Goal: Check status

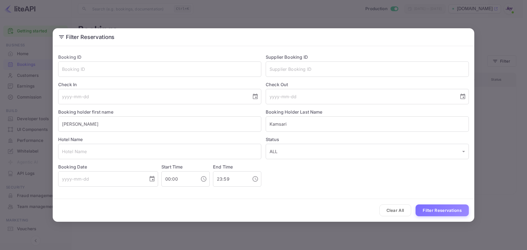
click at [446, 215] on button "Filter Reservations" at bounding box center [442, 211] width 53 height 12
click at [160, 246] on div "Filter Reservations Booking ID ​ Supplier Booking ID ​ Check In ​ Check Out ​ B…" at bounding box center [263, 125] width 527 height 250
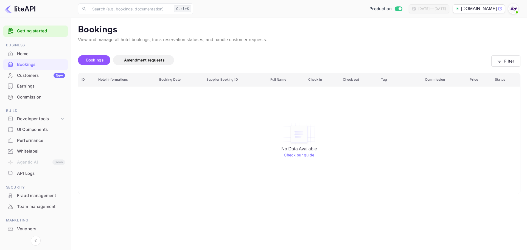
click at [189, 168] on div "No Data Available Check our guide" at bounding box center [299, 140] width 431 height 100
click at [507, 60] on button "Filter" at bounding box center [506, 60] width 29 height 11
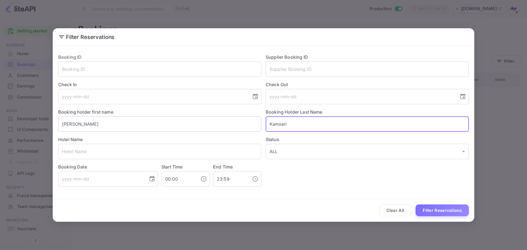
drag, startPoint x: 308, startPoint y: 123, endPoint x: 216, endPoint y: 120, distance: 92.0
click at [216, 120] on div "Booking ID ​ Supplier Booking ID ​ Check In ​ Check Out ​ Booking holder first …" at bounding box center [261, 117] width 415 height 137
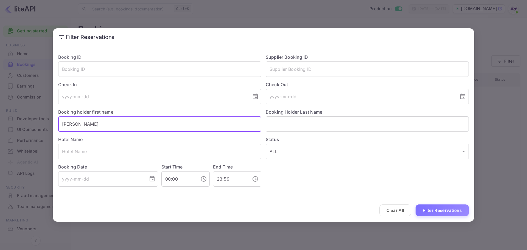
drag, startPoint x: 80, startPoint y: 124, endPoint x: -11, endPoint y: 121, distance: 91.0
click at [0, 121] on html "Getting started Business Home Bookings Customers New Earnings Commission Build …" at bounding box center [263, 125] width 527 height 250
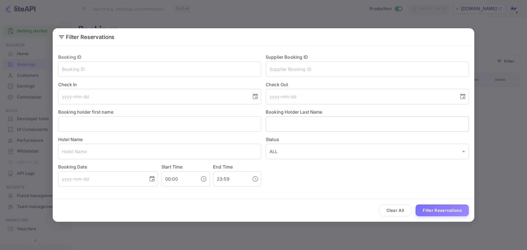
click at [301, 129] on input "text" at bounding box center [367, 123] width 203 height 15
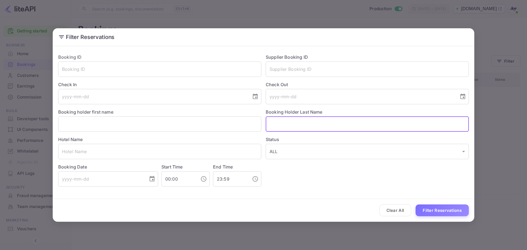
paste input "Kamsari"
type input "Kamsari"
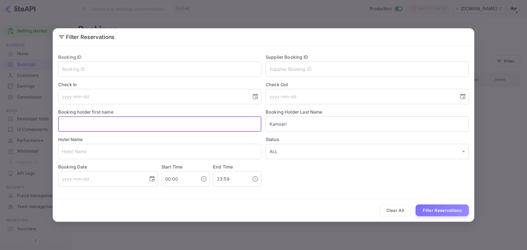
click at [125, 127] on input "text" at bounding box center [159, 123] width 203 height 15
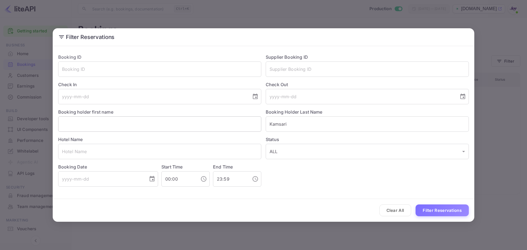
click at [107, 130] on input "text" at bounding box center [159, 123] width 203 height 15
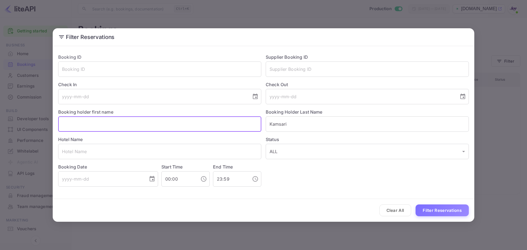
paste input "[PERSON_NAME]"
type input "[PERSON_NAME]"
click at [441, 211] on button "Filter Reservations" at bounding box center [442, 211] width 53 height 12
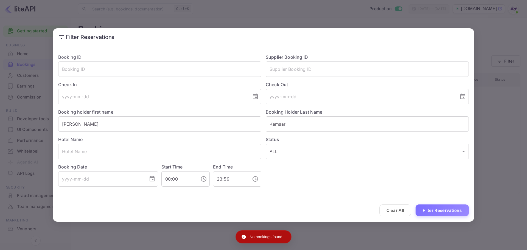
click at [139, 22] on div "Filter Reservations Booking ID ​ Supplier Booking ID ​ Check In ​ Check Out ​ B…" at bounding box center [263, 125] width 527 height 250
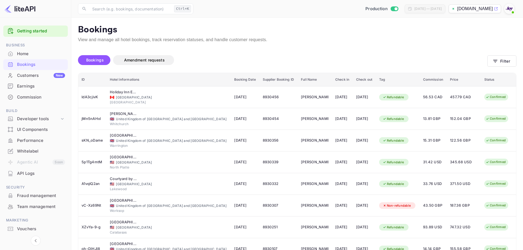
click at [40, 61] on div "Bookings" at bounding box center [35, 64] width 65 height 11
click at [515, 61] on button "Filter" at bounding box center [501, 60] width 29 height 11
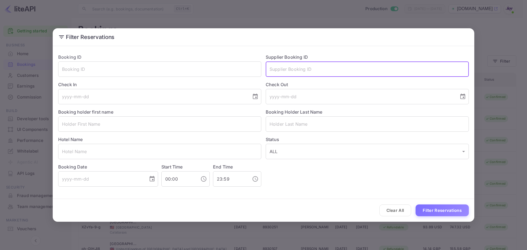
click at [284, 71] on input "text" at bounding box center [367, 69] width 203 height 15
paste input "8665267"
type input "8665267"
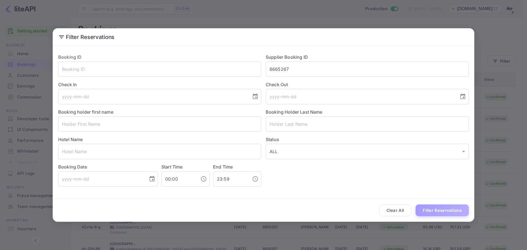
drag, startPoint x: 431, startPoint y: 206, endPoint x: 434, endPoint y: 203, distance: 4.9
click at [431, 206] on button "Filter Reservations" at bounding box center [442, 211] width 53 height 12
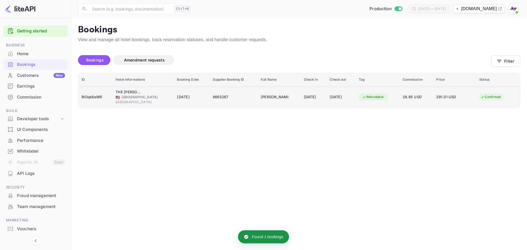
click at [84, 96] on div "9iOqk6eMR" at bounding box center [95, 97] width 27 height 9
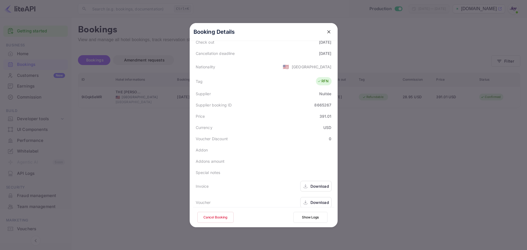
scroll to position [122, 0]
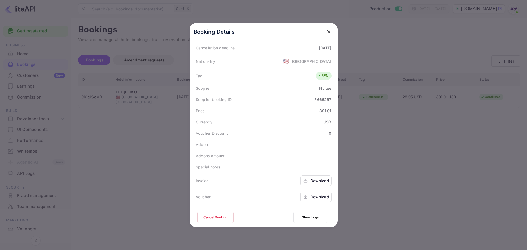
click at [313, 196] on div "Download" at bounding box center [320, 197] width 19 height 6
